Goal: Task Accomplishment & Management: Use online tool/utility

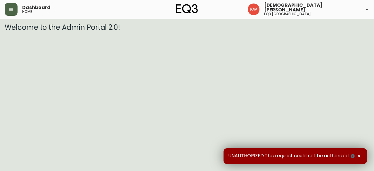
click at [13, 9] on icon "button" at bounding box center [11, 9] width 5 height 5
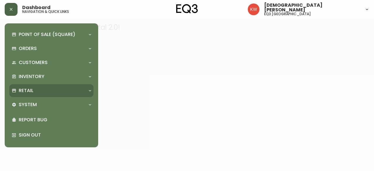
click at [86, 90] on div at bounding box center [89, 90] width 9 height 5
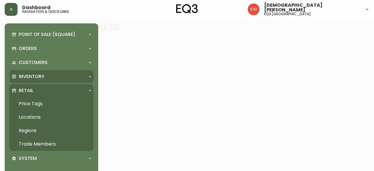
click at [33, 74] on p "Inventory" at bounding box center [32, 76] width 26 height 6
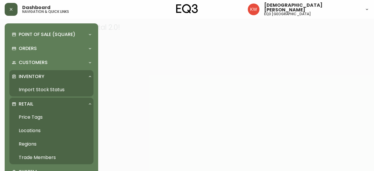
click at [34, 89] on link "Import Stock Status" at bounding box center [51, 89] width 84 height 13
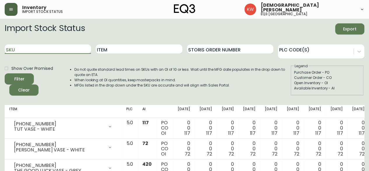
click at [45, 49] on input "SKU" at bounding box center [48, 48] width 86 height 9
paste input "[PHONE_NUMBER]"
type input "[PHONE_NUMBER]"
click at [5, 73] on button "Filter" at bounding box center [19, 78] width 29 height 11
